Goal: Task Accomplishment & Management: Manage account settings

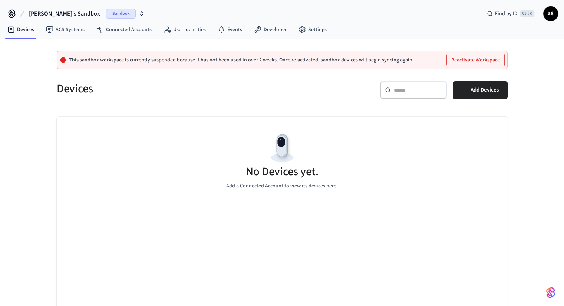
click at [551, 13] on span "ZS" at bounding box center [550, 13] width 13 height 13
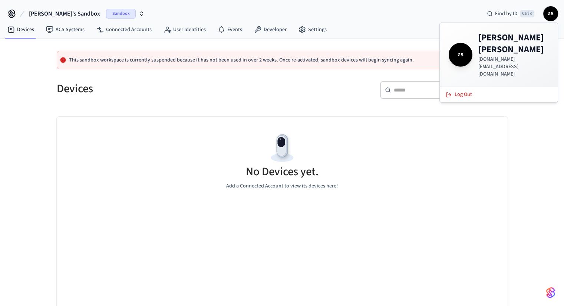
click at [386, 144] on div "No Devices yet. Add a Connected Account to view its devices here!" at bounding box center [282, 161] width 451 height 88
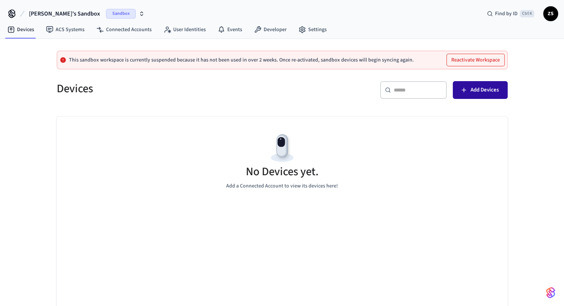
click at [469, 95] on button "Add Devices" at bounding box center [480, 90] width 55 height 18
click at [106, 14] on span "Sandbox" at bounding box center [121, 14] width 30 height 10
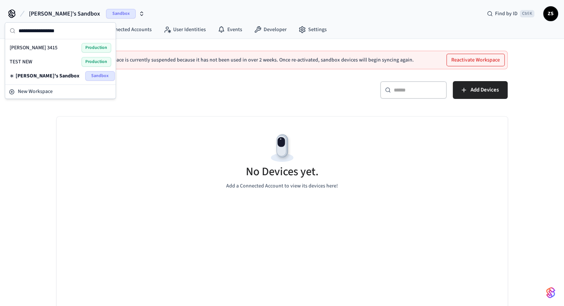
click at [27, 49] on span "[PERSON_NAME] 3415" at bounding box center [34, 47] width 48 height 7
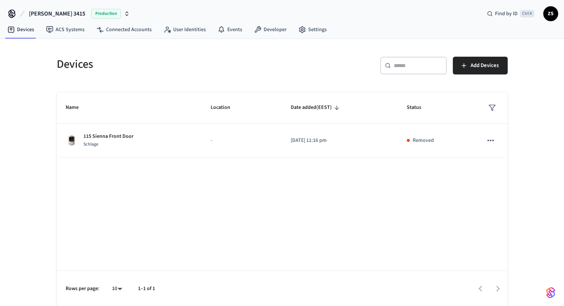
click at [47, 13] on span "[PERSON_NAME] 3415" at bounding box center [57, 13] width 56 height 9
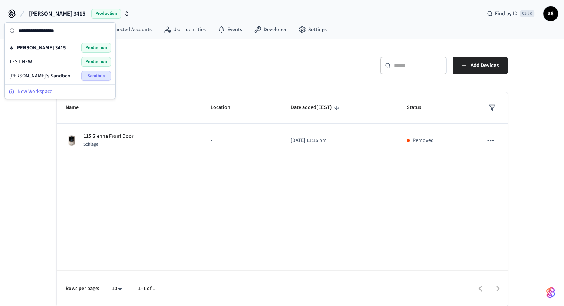
click at [33, 92] on span "New Workspace" at bounding box center [34, 92] width 35 height 8
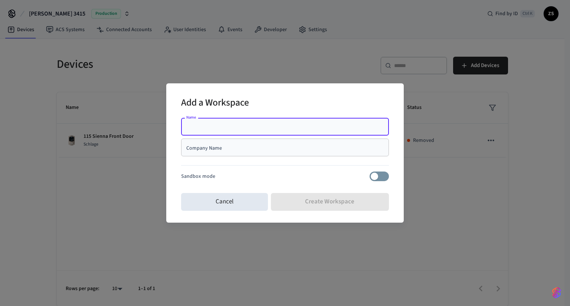
click at [228, 129] on input "Name" at bounding box center [284, 126] width 199 height 7
type input "**********"
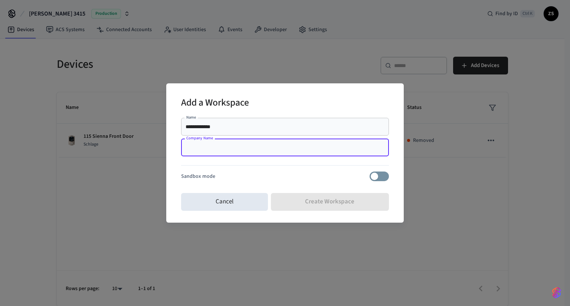
click at [224, 150] on input "Company Name" at bounding box center [284, 147] width 199 height 7
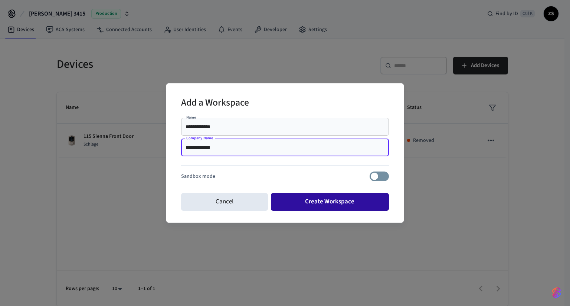
type input "**********"
click at [307, 200] on button "Create Workspace" at bounding box center [330, 202] width 118 height 18
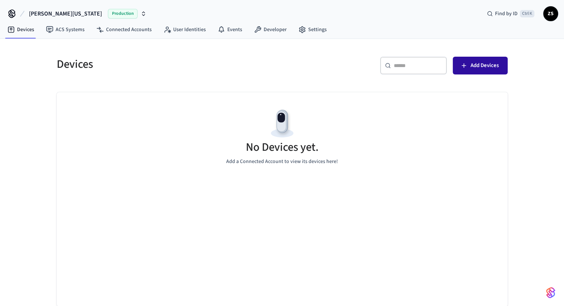
click at [469, 66] on button "Add Devices" at bounding box center [480, 66] width 55 height 18
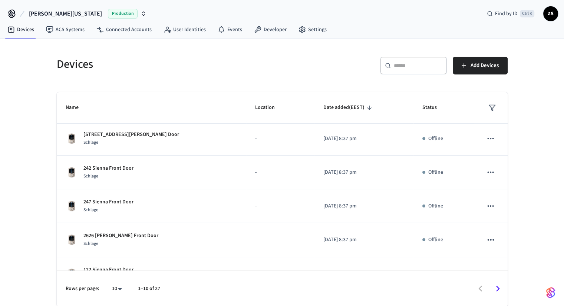
scroll to position [190, 0]
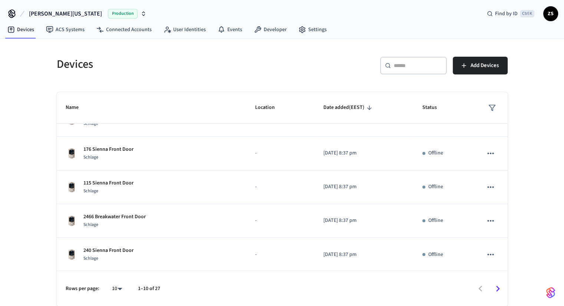
click at [192, 293] on div at bounding box center [337, 288] width 339 height 17
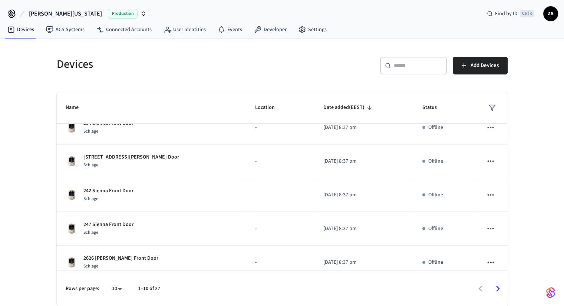
scroll to position [12, 0]
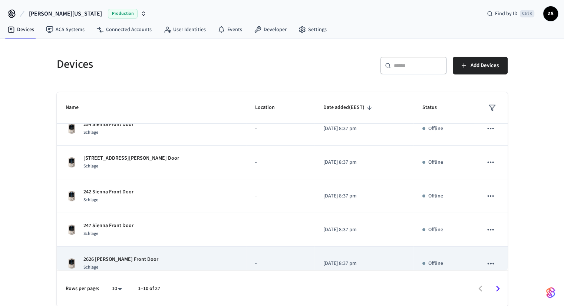
click at [130, 257] on p "2626 [PERSON_NAME] Front Door" at bounding box center [120, 260] width 75 height 8
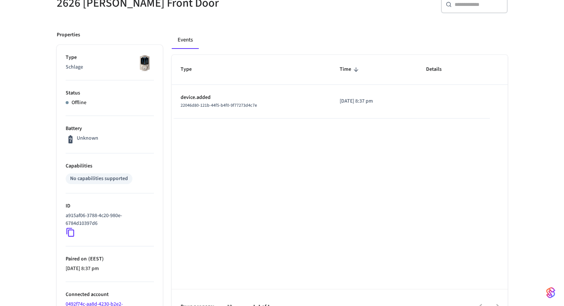
scroll to position [78, 0]
drag, startPoint x: 259, startPoint y: 103, endPoint x: 181, endPoint y: 93, distance: 78.8
click at [181, 93] on td "device.added 22046d80-121b-44f5-b4f0-9f77273d4c7e" at bounding box center [251, 101] width 159 height 34
copy td "device.added 22046d80-121b-44f5-b4f0-9f77273d4c7e"
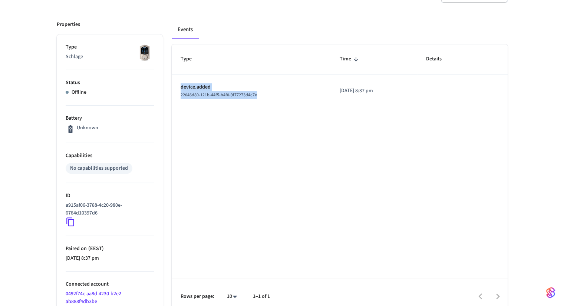
scroll to position [0, 0]
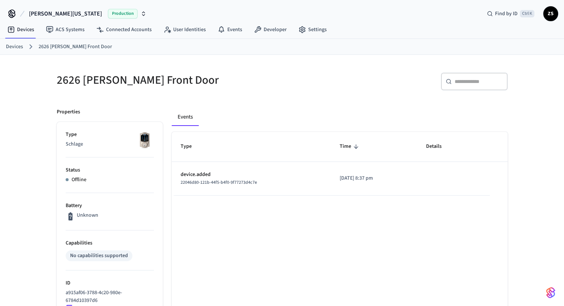
click at [22, 46] on link "Devices" at bounding box center [14, 47] width 17 height 8
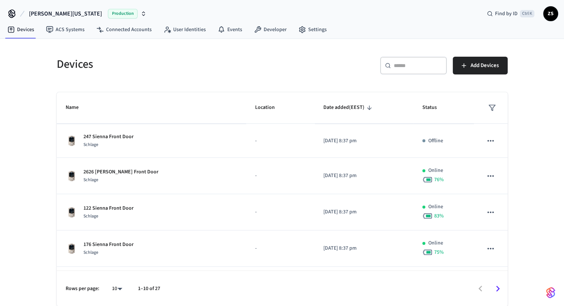
scroll to position [100, 0]
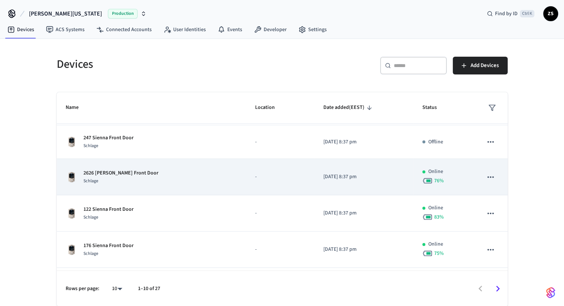
click at [171, 181] on div "2626 [PERSON_NAME] Front Door Schlage" at bounding box center [152, 177] width 172 height 16
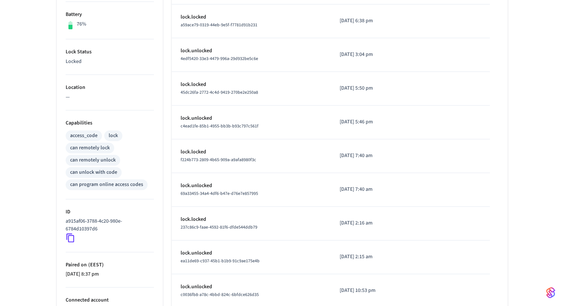
scroll to position [204, 0]
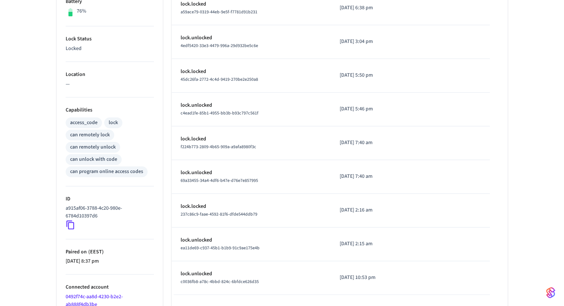
click at [71, 224] on icon at bounding box center [71, 225] width 10 height 10
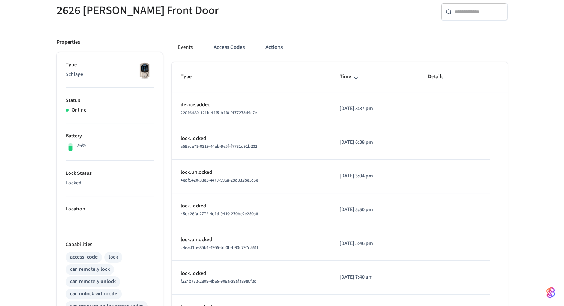
scroll to position [67, 0]
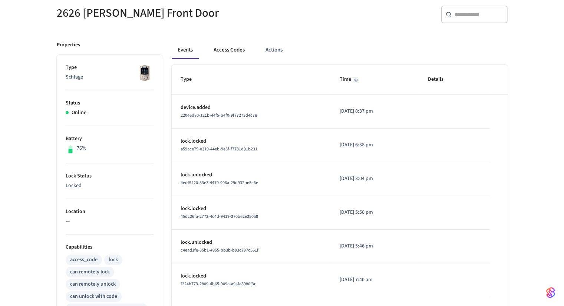
click at [227, 52] on button "Access Codes" at bounding box center [229, 50] width 43 height 18
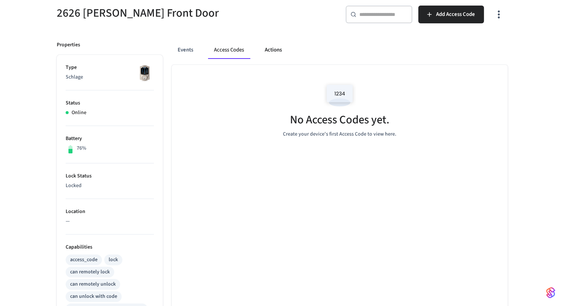
click at [278, 48] on button "Actions" at bounding box center [273, 50] width 29 height 18
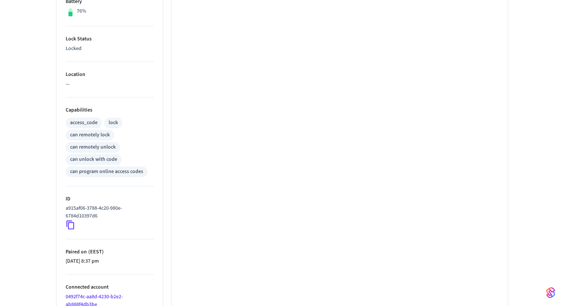
scroll to position [274, 0]
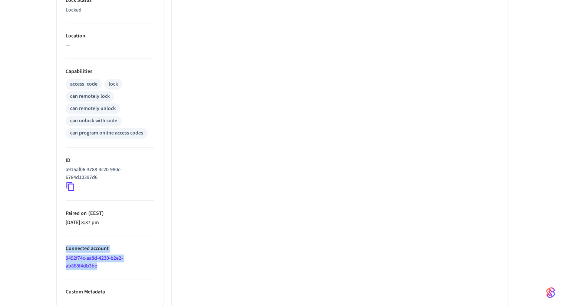
drag, startPoint x: 109, startPoint y: 266, endPoint x: 64, endPoint y: 247, distance: 48.7
click at [64, 247] on ul "Type Schlage Status Online Battery 76% Lock Status Locked Location — Capabiliti…" at bounding box center [110, 93] width 106 height 428
copy li "Connected account 0492f74c-aa8d-4230-b2e2-ab888f4db3be"
click at [244, 300] on ul "Locked" at bounding box center [340, 98] width 336 height 418
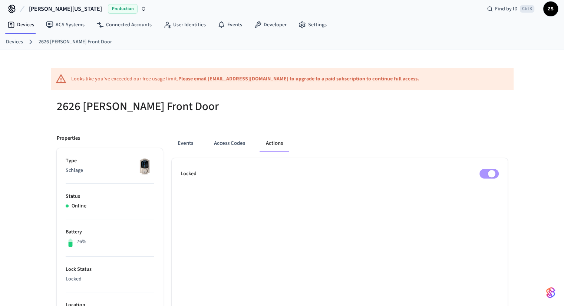
scroll to position [4, 0]
click at [187, 144] on button "Events" at bounding box center [185, 144] width 27 height 18
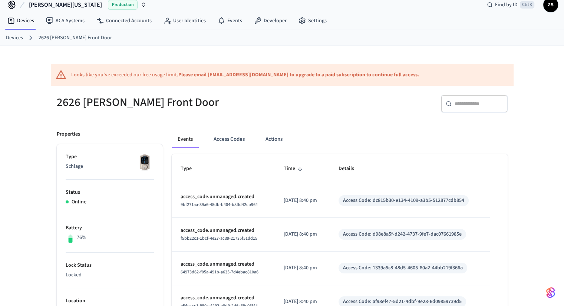
scroll to position [8, 0]
click at [211, 188] on td "access_code.unmanaged.created 9bf271aa-39a6-48db-b404-b8ffd42cb964" at bounding box center [223, 202] width 103 height 34
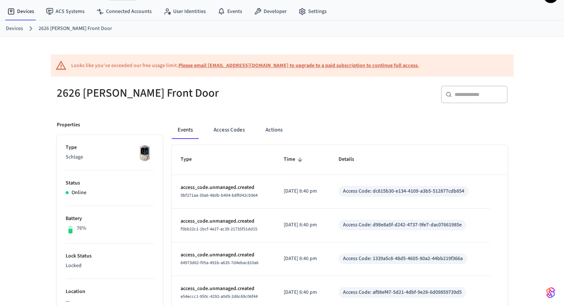
scroll to position [0, 0]
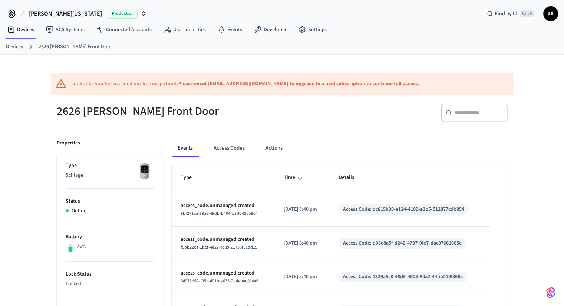
click at [274, 83] on b "Please email [EMAIL_ADDRESS][DOMAIN_NAME] to upgrade to a paid subscription to …" at bounding box center [298, 83] width 241 height 7
click at [11, 14] on icon at bounding box center [12, 14] width 12 height 12
